Goal: Task Accomplishment & Management: Manage account settings

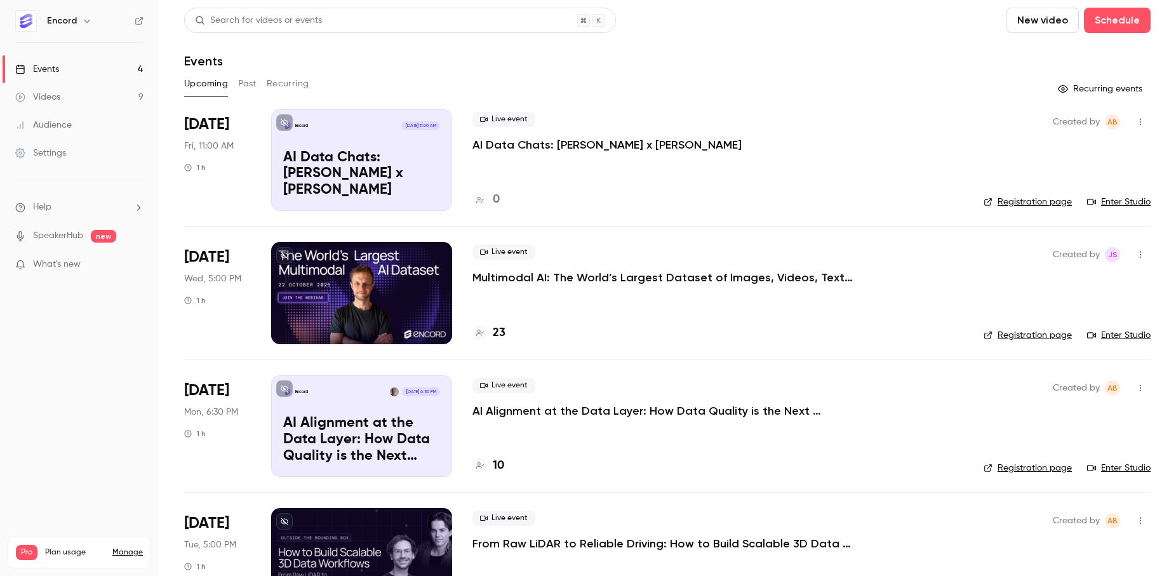
click at [71, 18] on h6 "Encord" at bounding box center [62, 21] width 30 height 13
click at [83, 18] on icon "button" at bounding box center [87, 21] width 10 height 10
click at [70, 109] on link "Billing Pro" at bounding box center [106, 118] width 190 height 36
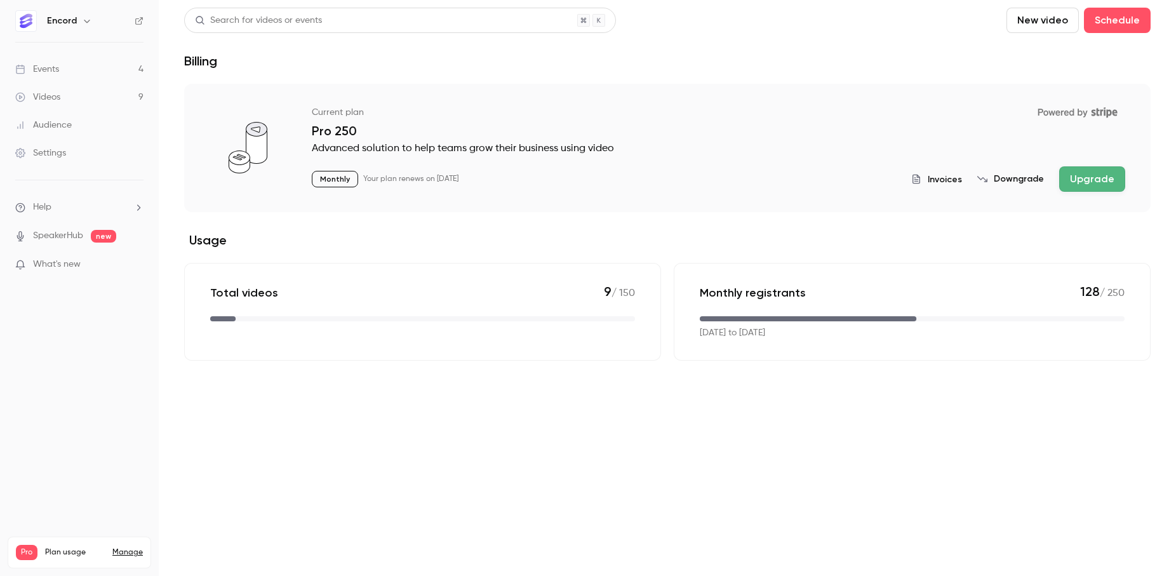
click at [952, 175] on span "Invoices" at bounding box center [944, 179] width 34 height 13
